Goal: Find specific fact: Find specific fact

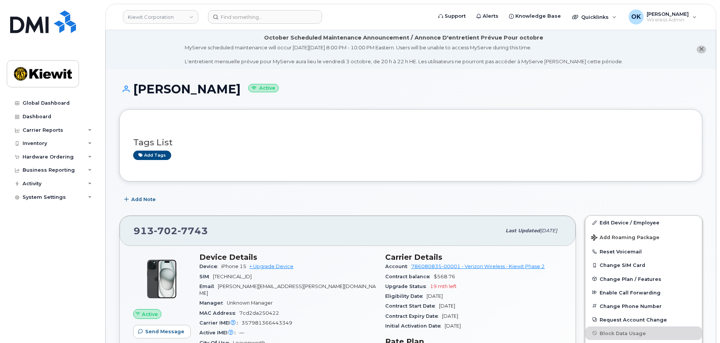
scroll to position [113, 0]
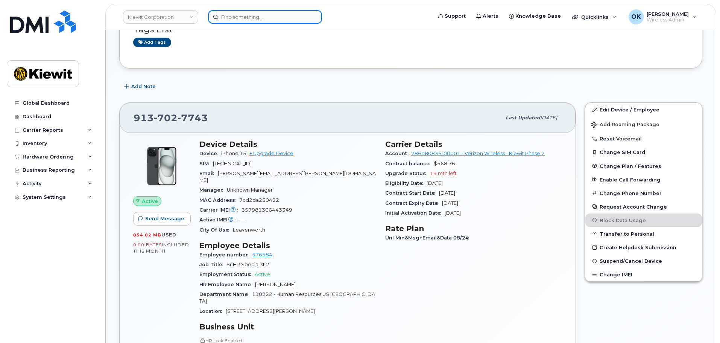
click at [223, 17] on input at bounding box center [265, 17] width 114 height 14
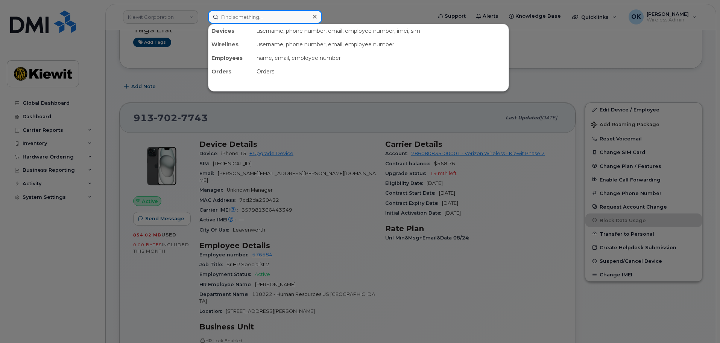
paste input "00577124"
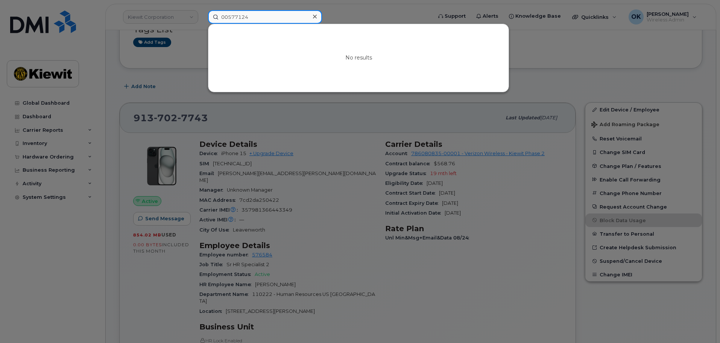
click at [229, 18] on input "00577124" at bounding box center [265, 17] width 114 height 14
type input "577124"
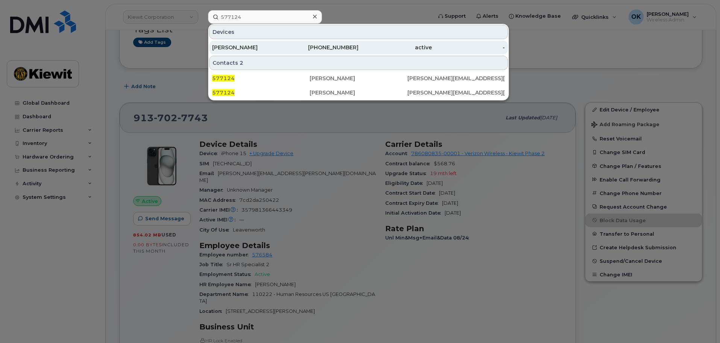
click at [337, 53] on div "[PHONE_NUMBER]" at bounding box center [321, 48] width 73 height 14
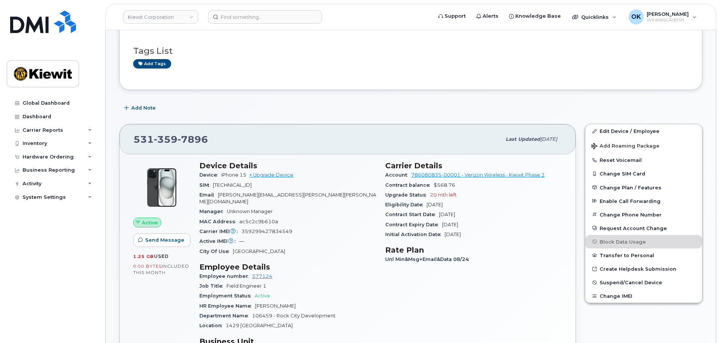
scroll to position [113, 0]
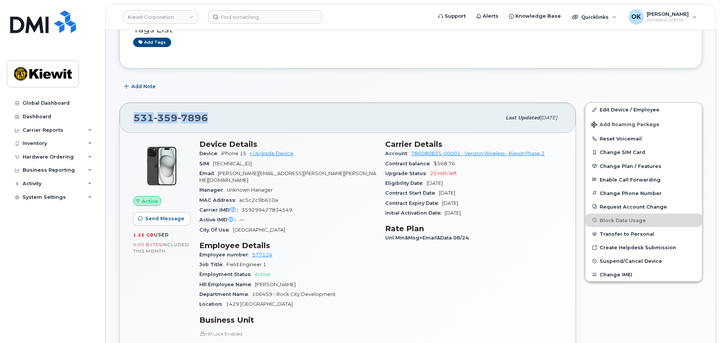
drag, startPoint x: 211, startPoint y: 116, endPoint x: 114, endPoint y: 119, distance: 97.1
copy span "[PHONE_NUMBER]"
drag, startPoint x: 285, startPoint y: 264, endPoint x: 277, endPoint y: 215, distance: 49.6
click at [285, 269] on div "Employment Status Active" at bounding box center [287, 274] width 177 height 10
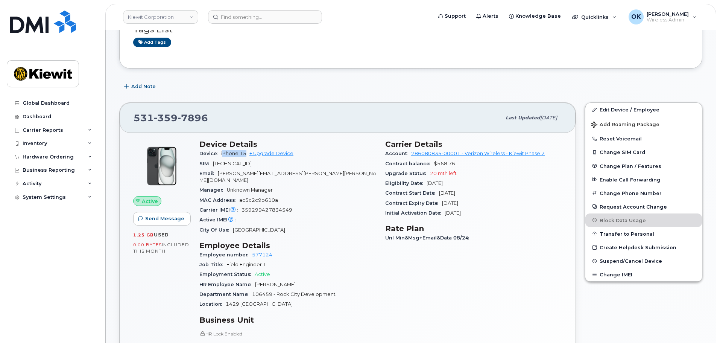
drag, startPoint x: 234, startPoint y: 153, endPoint x: 223, endPoint y: 152, distance: 11.0
click at [223, 152] on span "iPhone 15" at bounding box center [233, 153] width 25 height 6
copy span "Phone 15"
